Goal: Find specific page/section: Find specific page/section

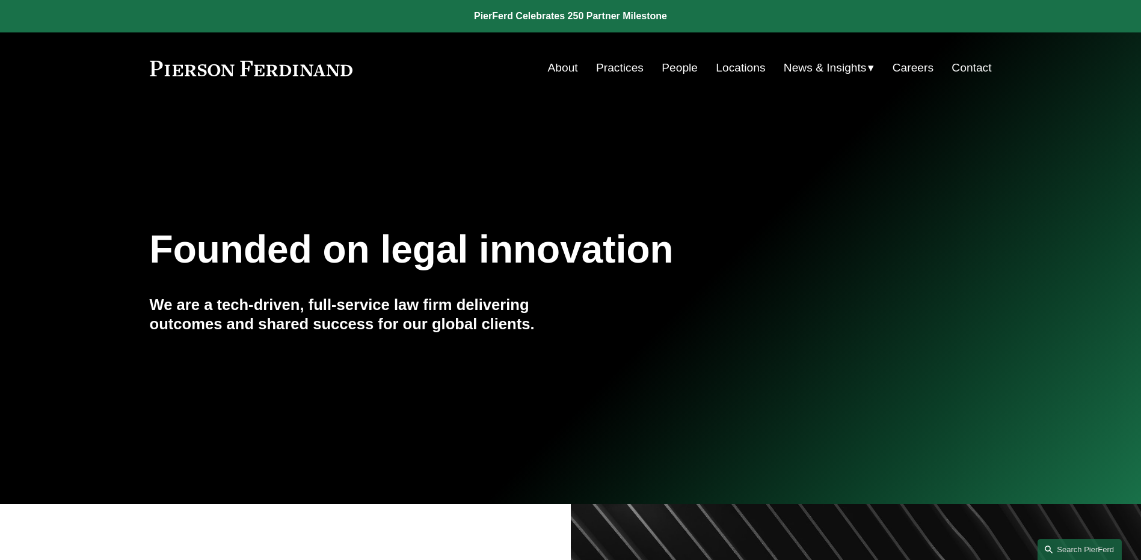
click at [669, 70] on link "People" at bounding box center [679, 68] width 36 height 23
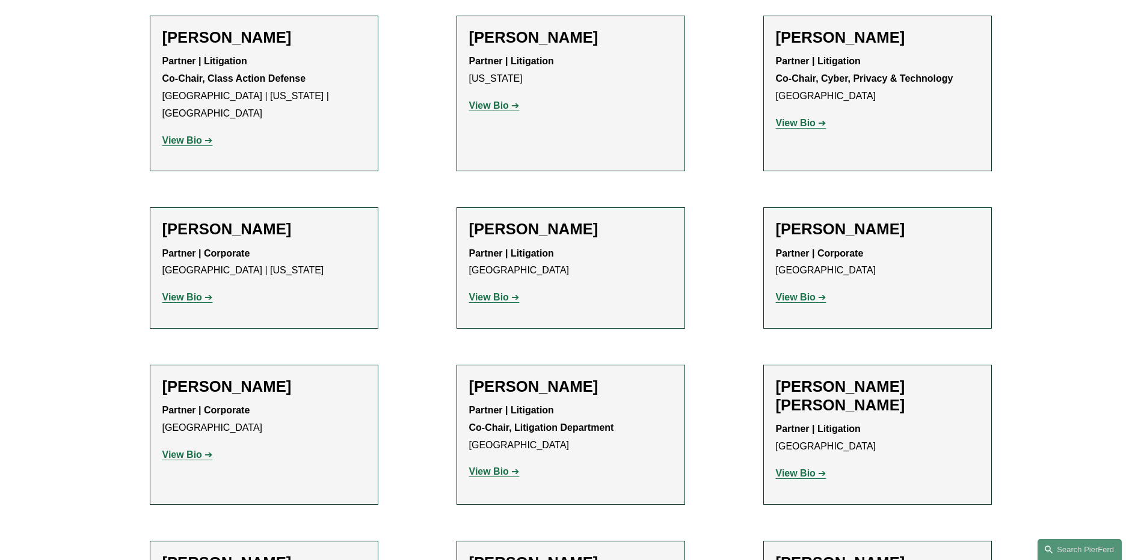
scroll to position [10342, 0]
